Goal: Transaction & Acquisition: Obtain resource

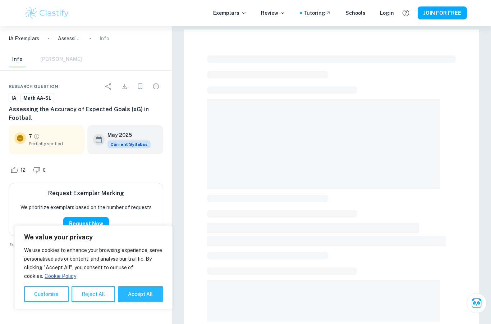
click at [148, 291] on button "Accept All" at bounding box center [140, 294] width 45 height 16
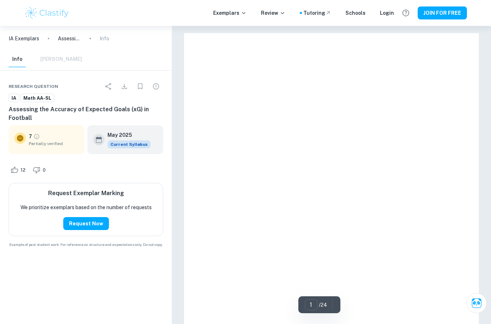
checkbox input "true"
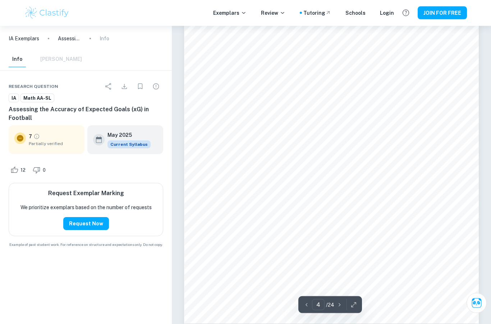
scroll to position [1343, 0]
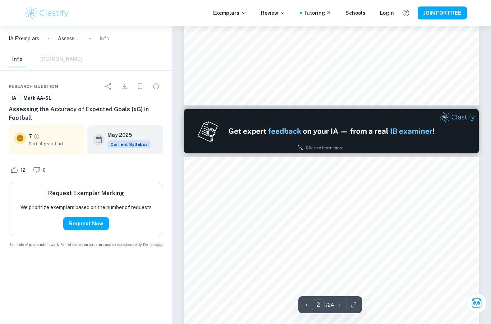
type input "1"
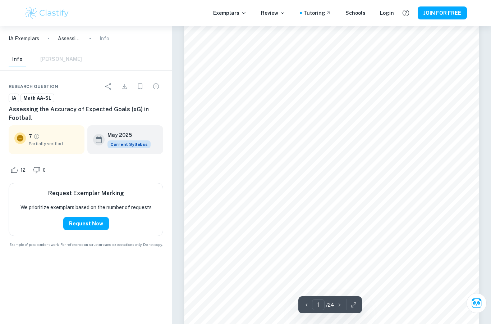
scroll to position [0, 0]
click at [230, 17] on p "Exemplars" at bounding box center [229, 13] width 33 height 8
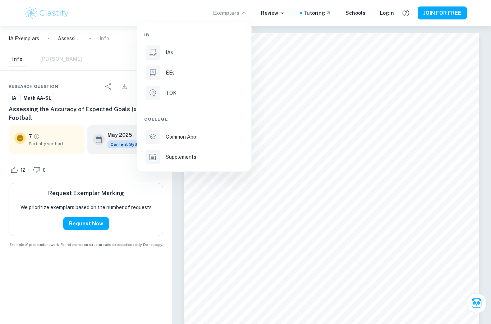
click at [174, 50] on div "IAs" at bounding box center [204, 53] width 77 height 8
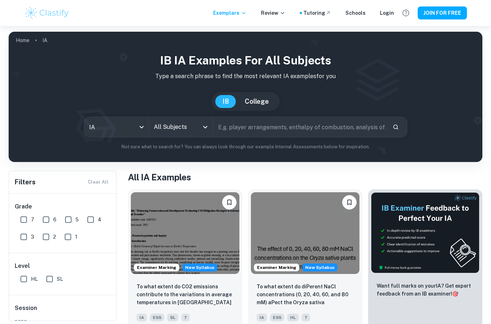
click at [201, 129] on button "Open" at bounding box center [205, 127] width 10 height 10
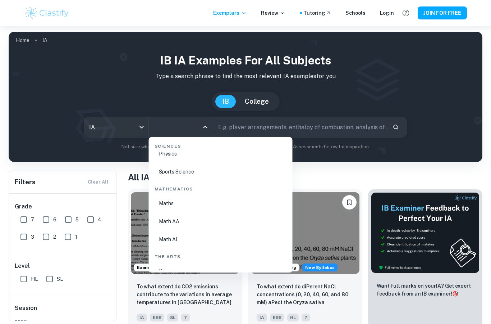
scroll to position [1216, 0]
click at [177, 207] on li "Math AA" at bounding box center [221, 207] width 138 height 17
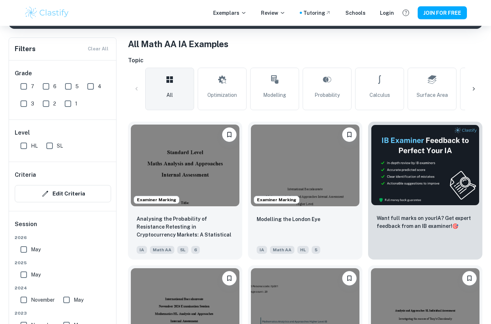
scroll to position [167, 0]
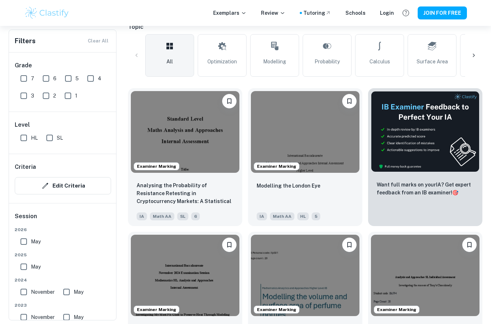
click at [30, 75] on input "7" at bounding box center [24, 78] width 14 height 14
checkbox input "true"
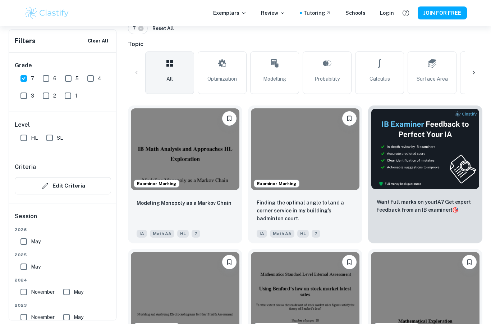
click at [54, 137] on input "SL" at bounding box center [49, 138] width 14 height 14
checkbox input "true"
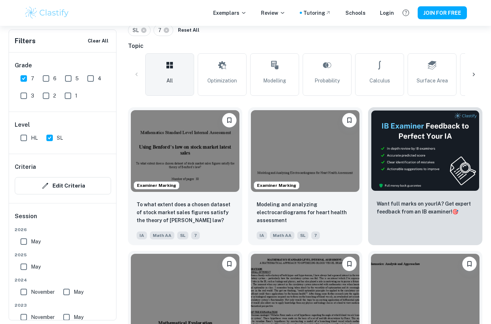
scroll to position [165, 0]
click at [324, 156] on img at bounding box center [305, 151] width 109 height 82
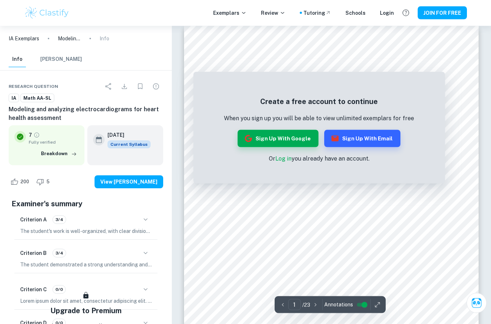
scroll to position [12, 0]
click at [294, 139] on button "Sign up with Google" at bounding box center [278, 138] width 81 height 17
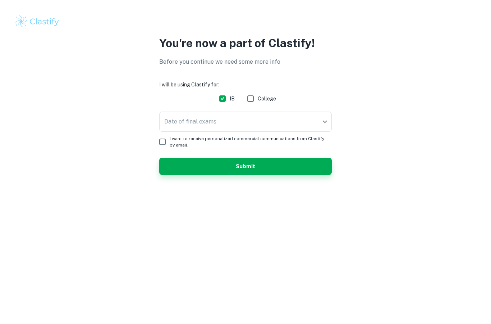
click at [321, 121] on body "We value your privacy We use cookies to enhance your browsing experience, serve…" at bounding box center [245, 162] width 491 height 324
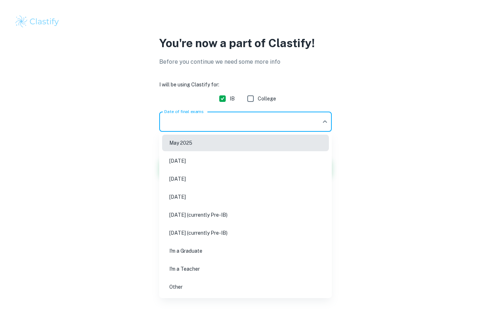
click at [220, 185] on li "[DATE]" at bounding box center [245, 179] width 167 height 17
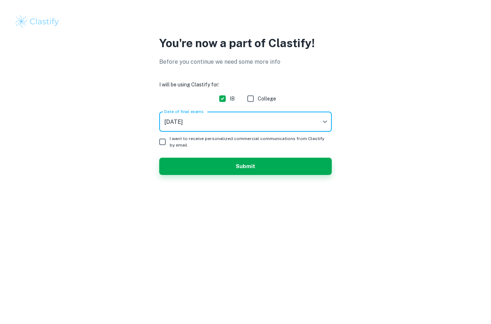
click at [258, 169] on button "Submit" at bounding box center [245, 166] width 173 height 17
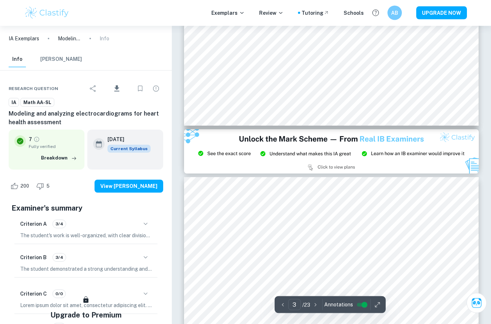
scroll to position [793, 0]
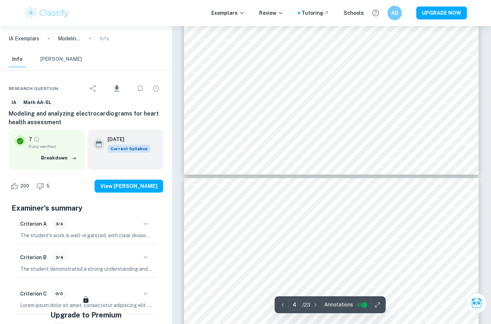
type input "3"
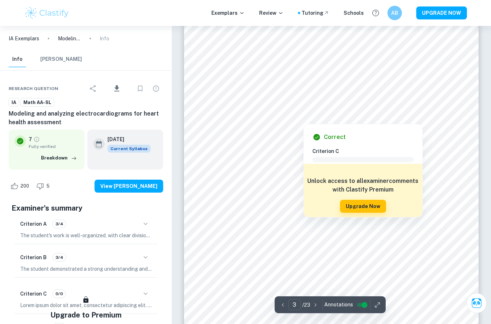
scroll to position [936, 0]
